Goal: Information Seeking & Learning: Learn about a topic

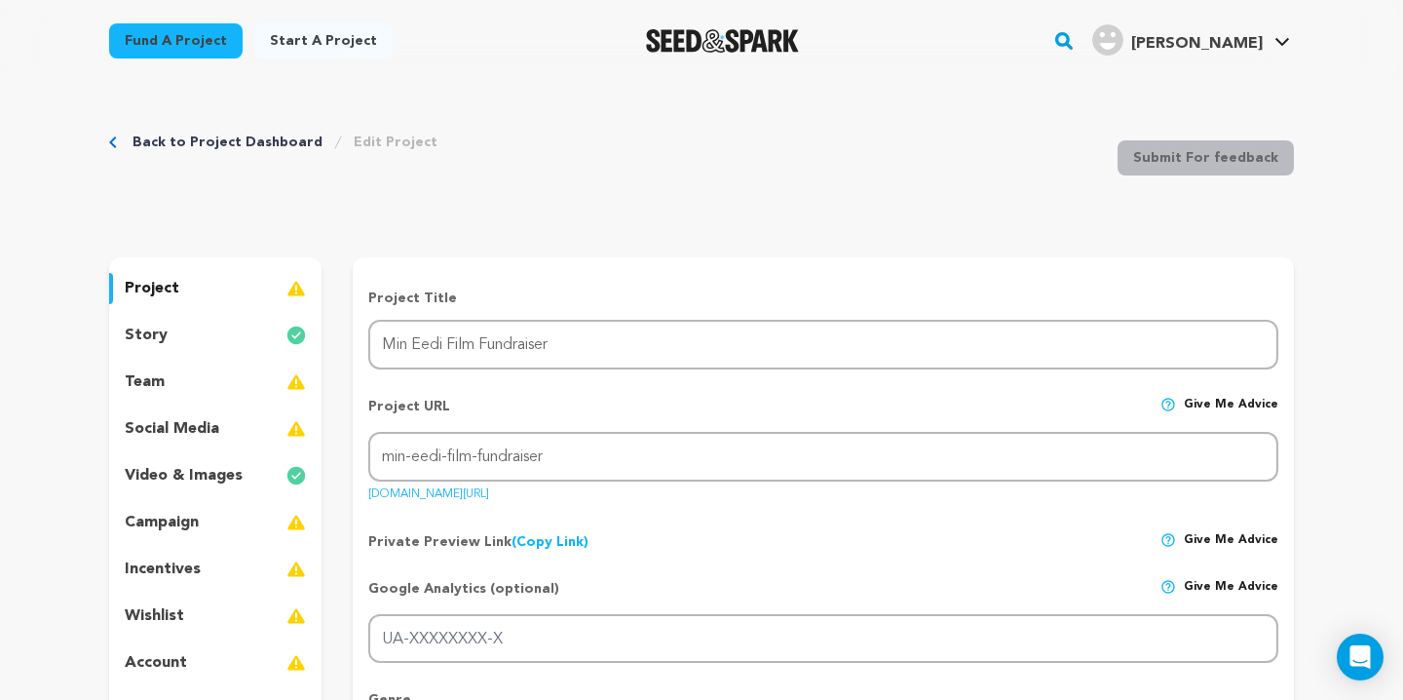
scroll to position [593, 0]
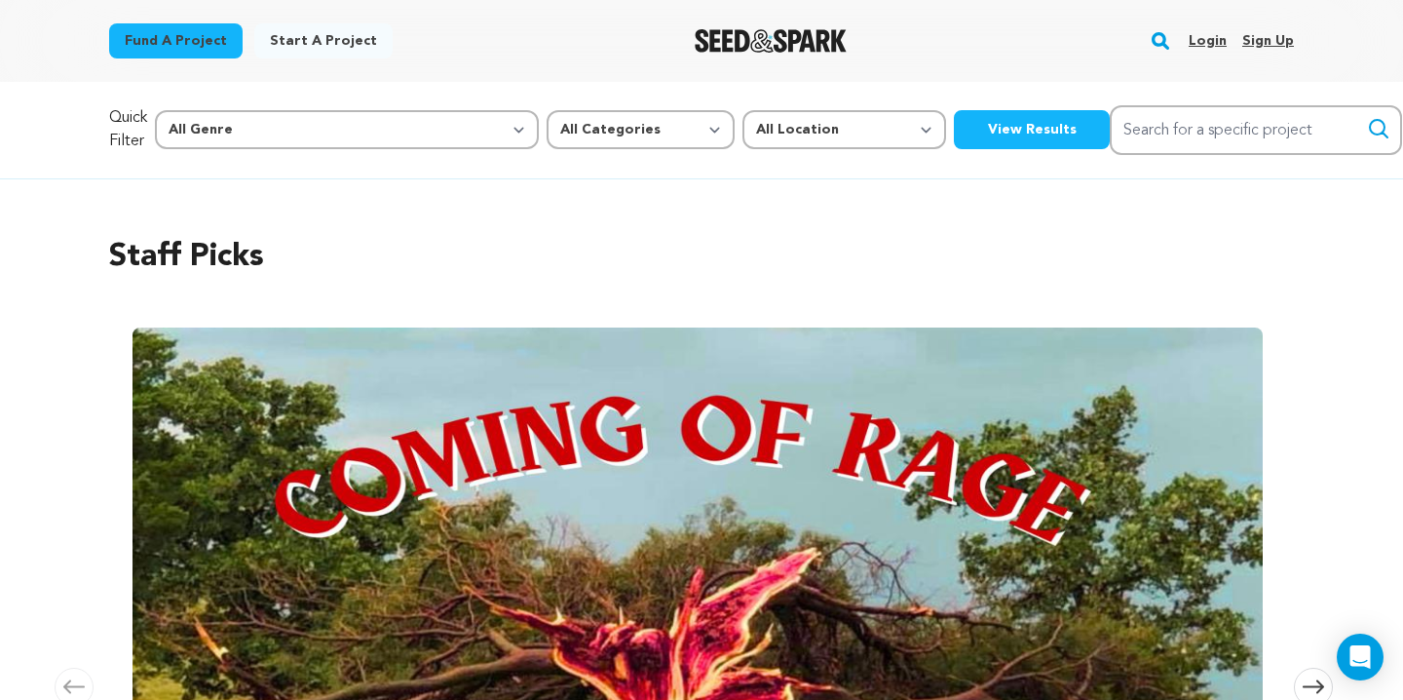
click at [1203, 41] on link "Login" at bounding box center [1208, 40] width 38 height 31
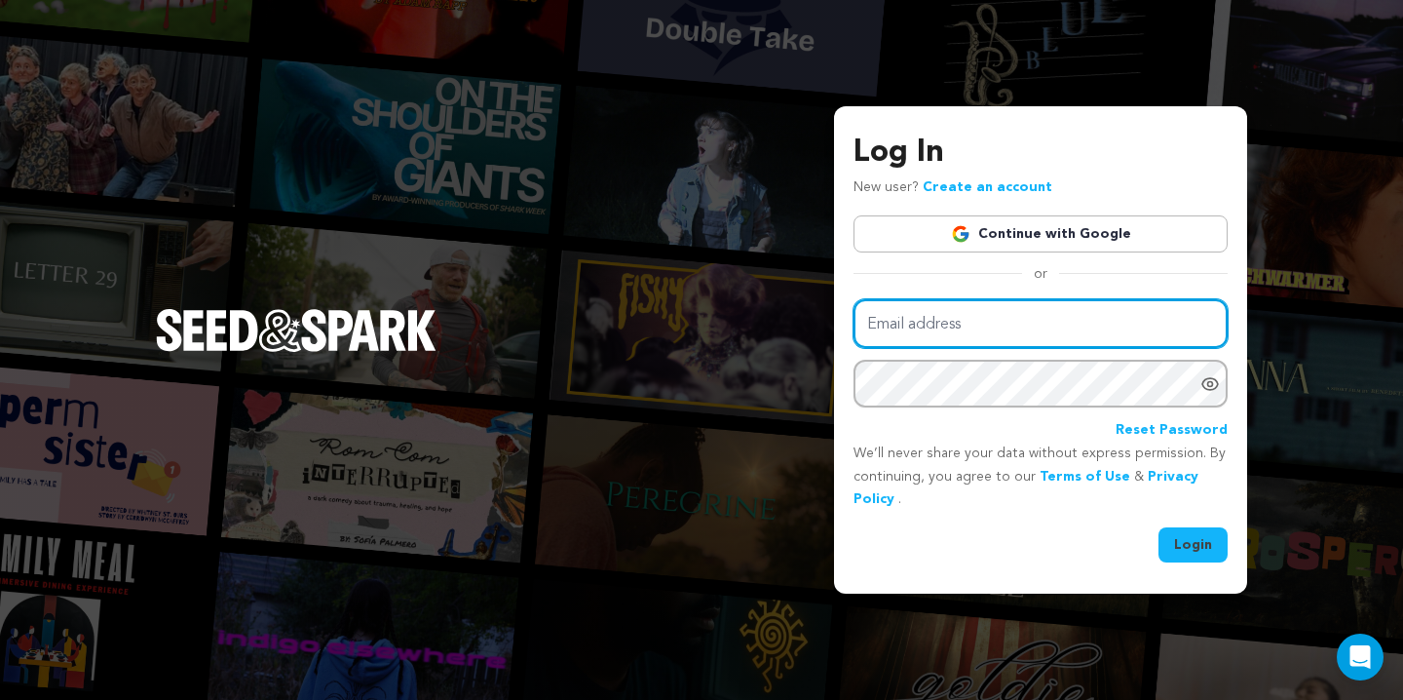
type input "costaksir@gmail.com"
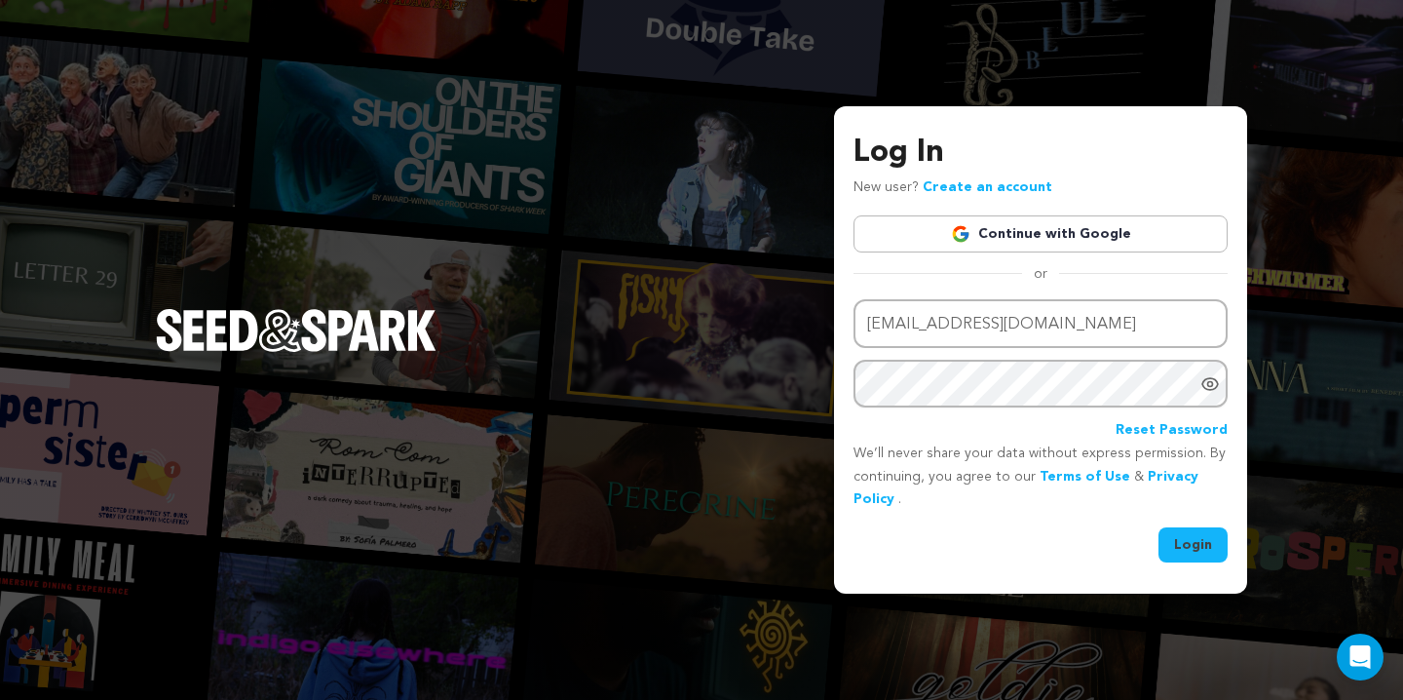
click at [1198, 543] on button "Login" at bounding box center [1193, 544] width 69 height 35
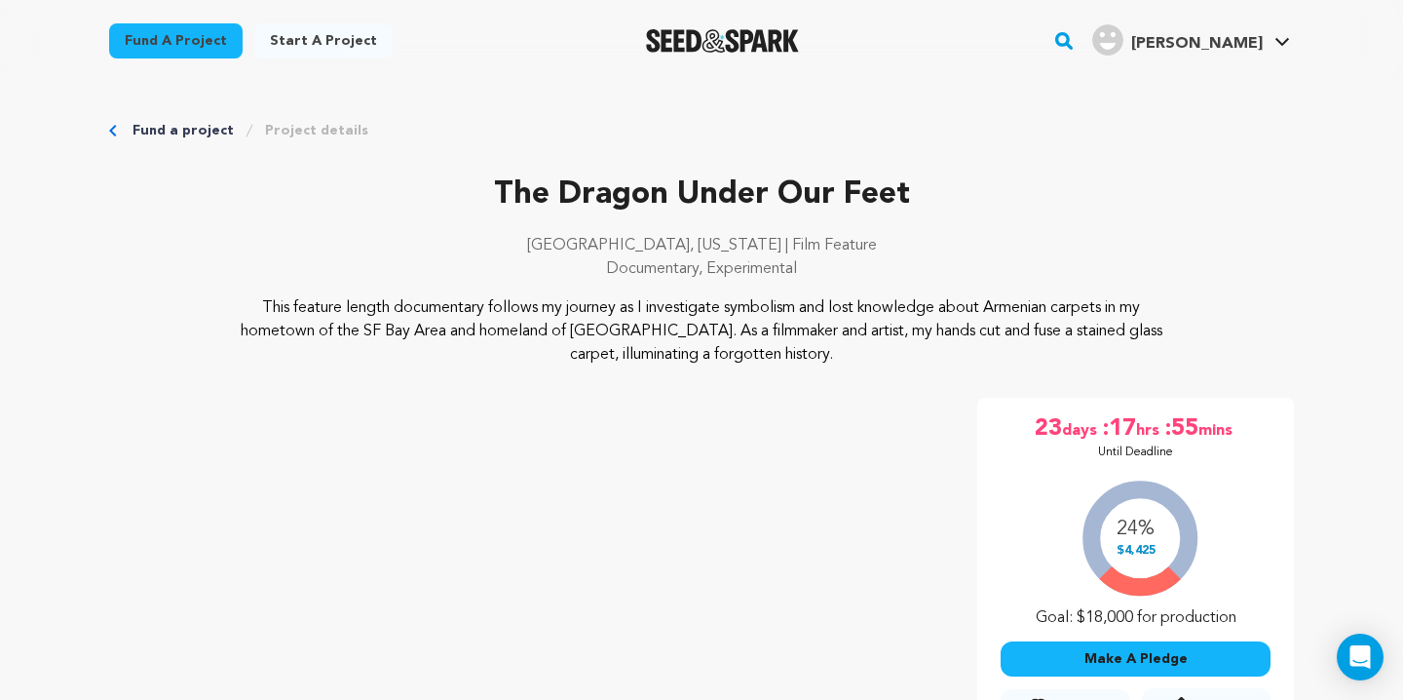
scroll to position [335, 0]
